Goal: Task Accomplishment & Management: Use online tool/utility

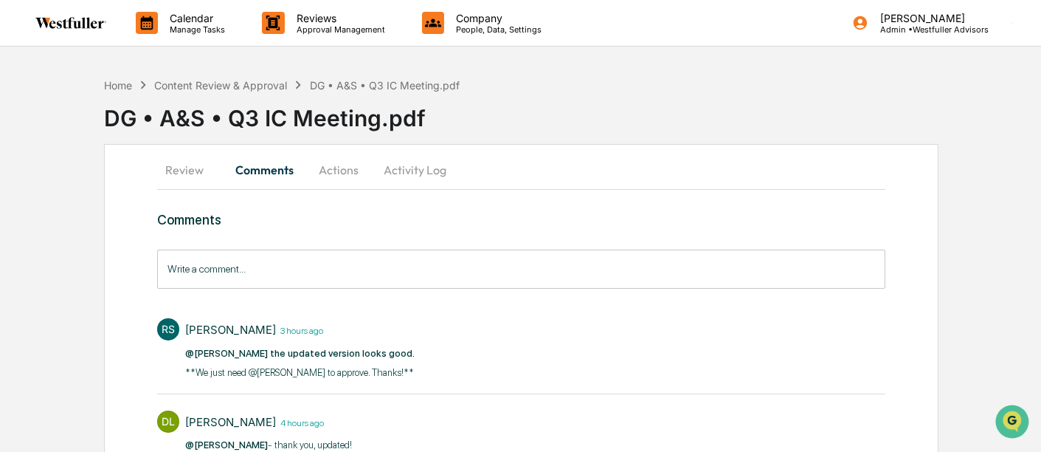
click at [282, 173] on button "Comments" at bounding box center [265, 169] width 82 height 35
click at [239, 91] on div "Home Content Review & Approval DG • A&S • Q3 IC Meeting.pdf" at bounding box center [282, 85] width 356 height 16
click at [249, 79] on div "Content Review & Approval" at bounding box center [220, 85] width 133 height 13
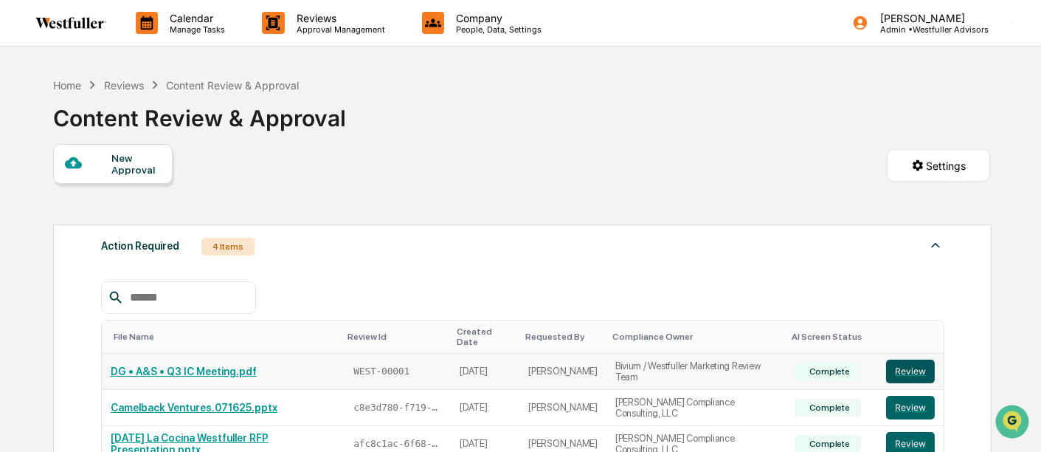
click at [913, 363] on button "Review" at bounding box center [910, 371] width 49 height 24
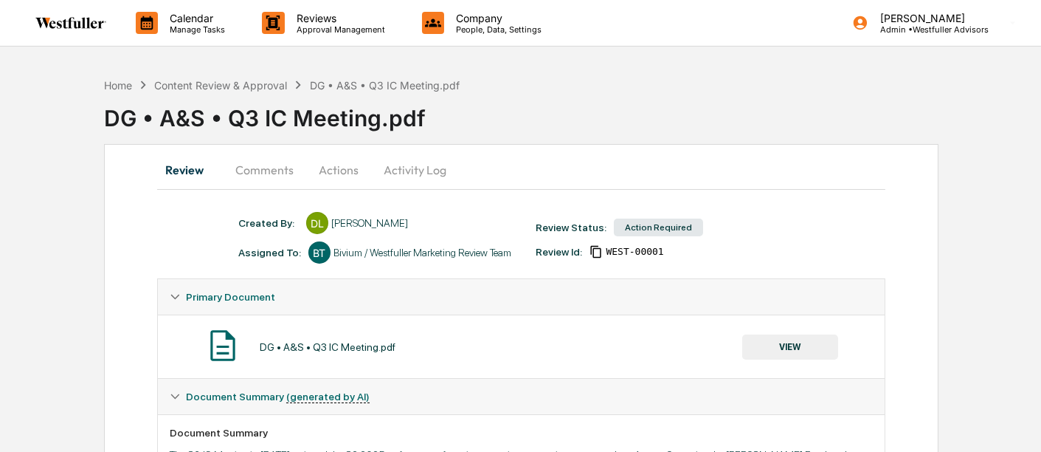
click at [285, 175] on button "Comments" at bounding box center [265, 169] width 82 height 35
